Goal: Find specific page/section: Find specific page/section

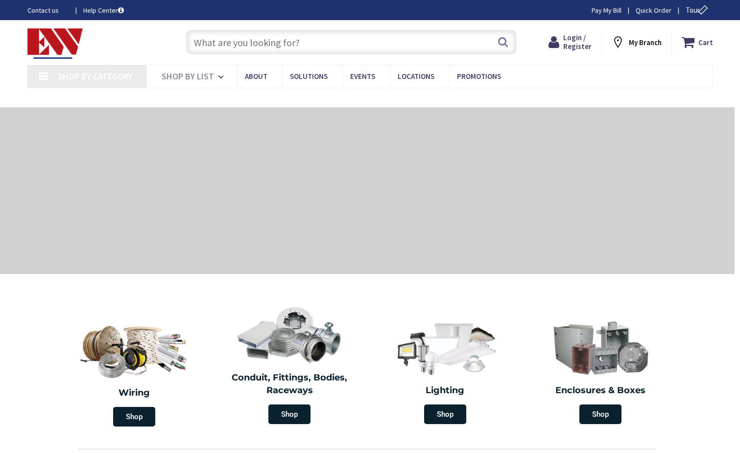
click at [208, 47] on input "text" at bounding box center [351, 42] width 331 height 24
type input "CT-[GEOGRAPHIC_DATA], [GEOGRAPHIC_DATA]"
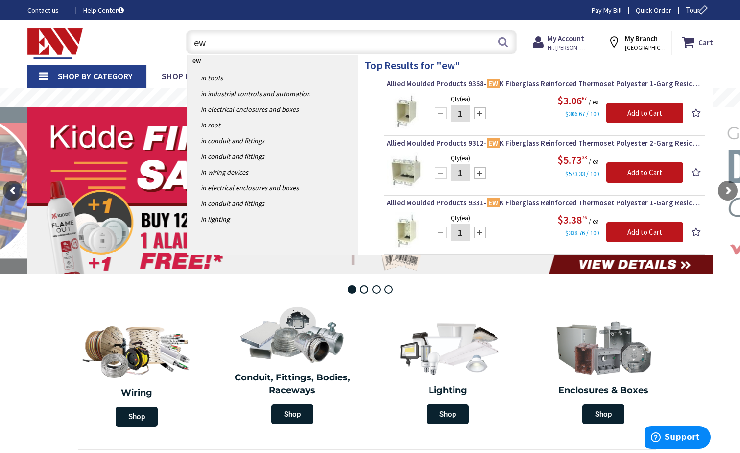
type input "e"
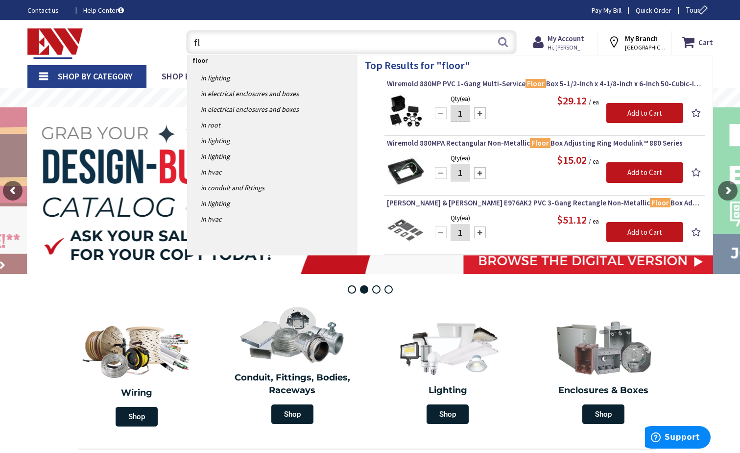
type input "f"
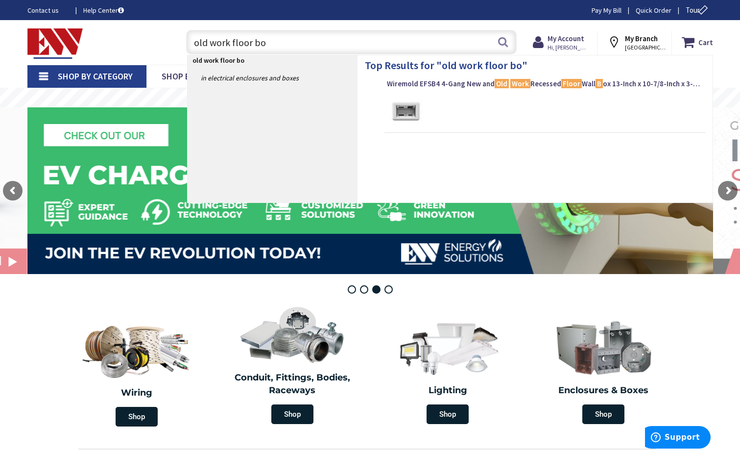
type input "old work floor box"
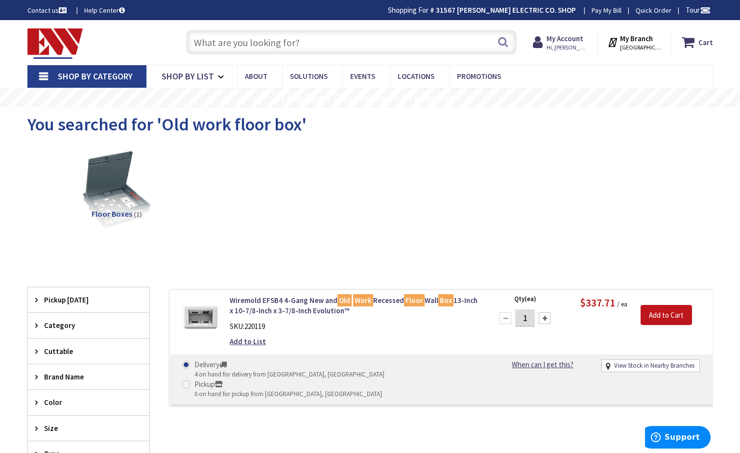
click at [231, 44] on input "text" at bounding box center [351, 42] width 331 height 24
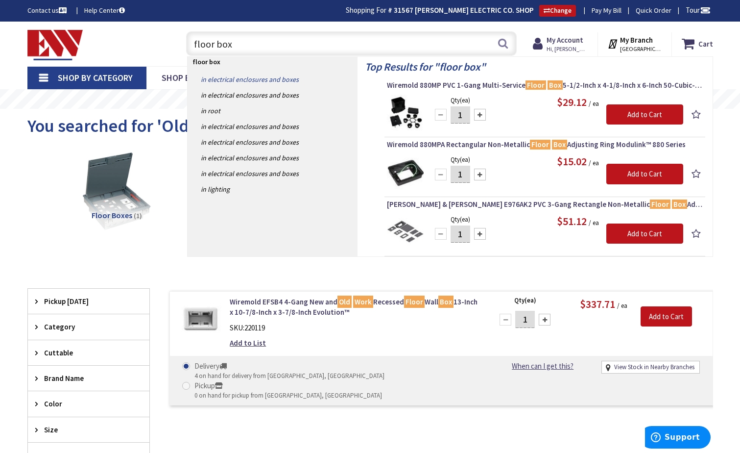
type input "floor box"
click at [254, 79] on link "in Electrical Enclosures and Boxes" at bounding box center [273, 80] width 170 height 16
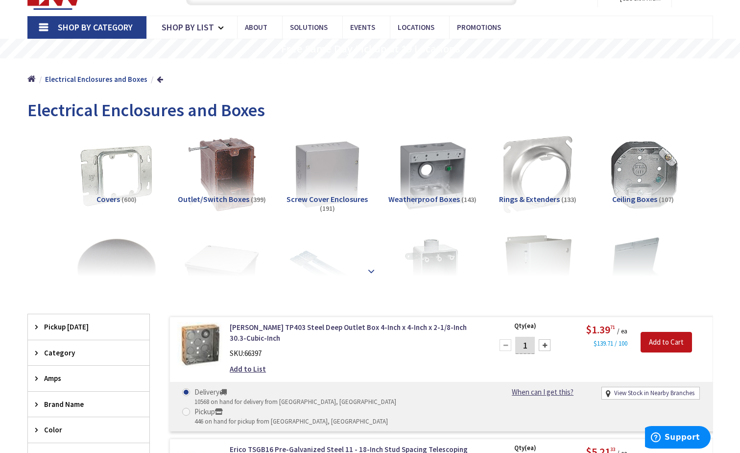
scroll to position [50, 0]
click at [374, 267] on strong at bounding box center [371, 270] width 12 height 11
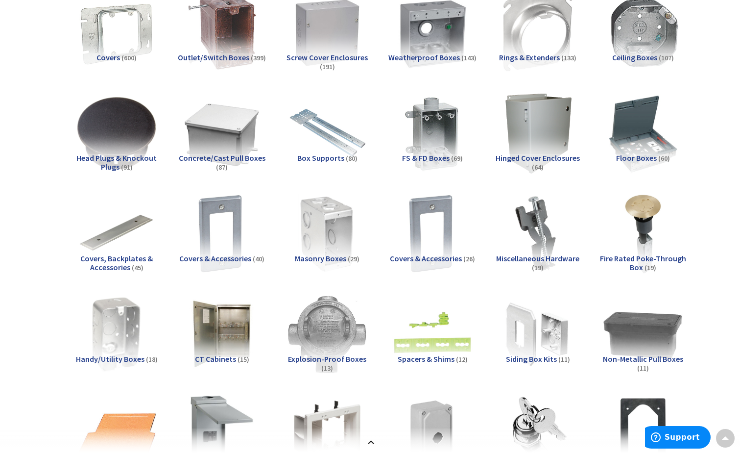
scroll to position [197, 0]
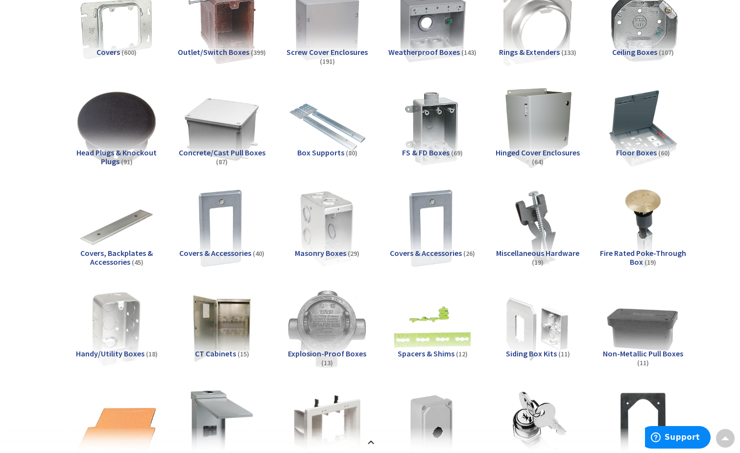
click at [638, 255] on span "Fire Rated Poke-Through Box" at bounding box center [643, 257] width 86 height 19
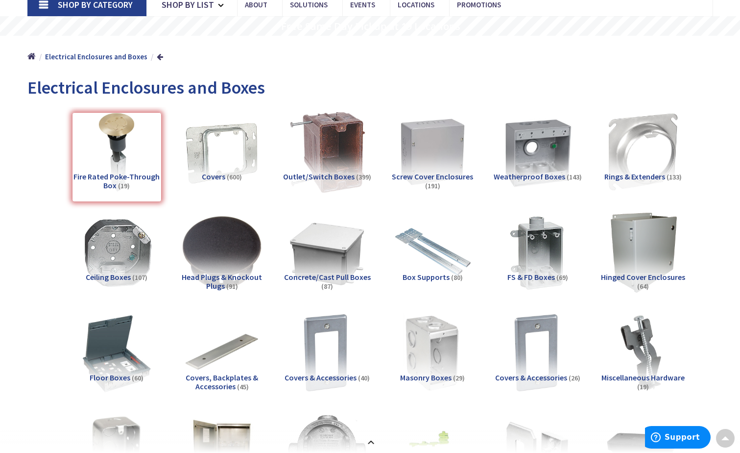
scroll to position [0, 0]
